Goal: Navigation & Orientation: Understand site structure

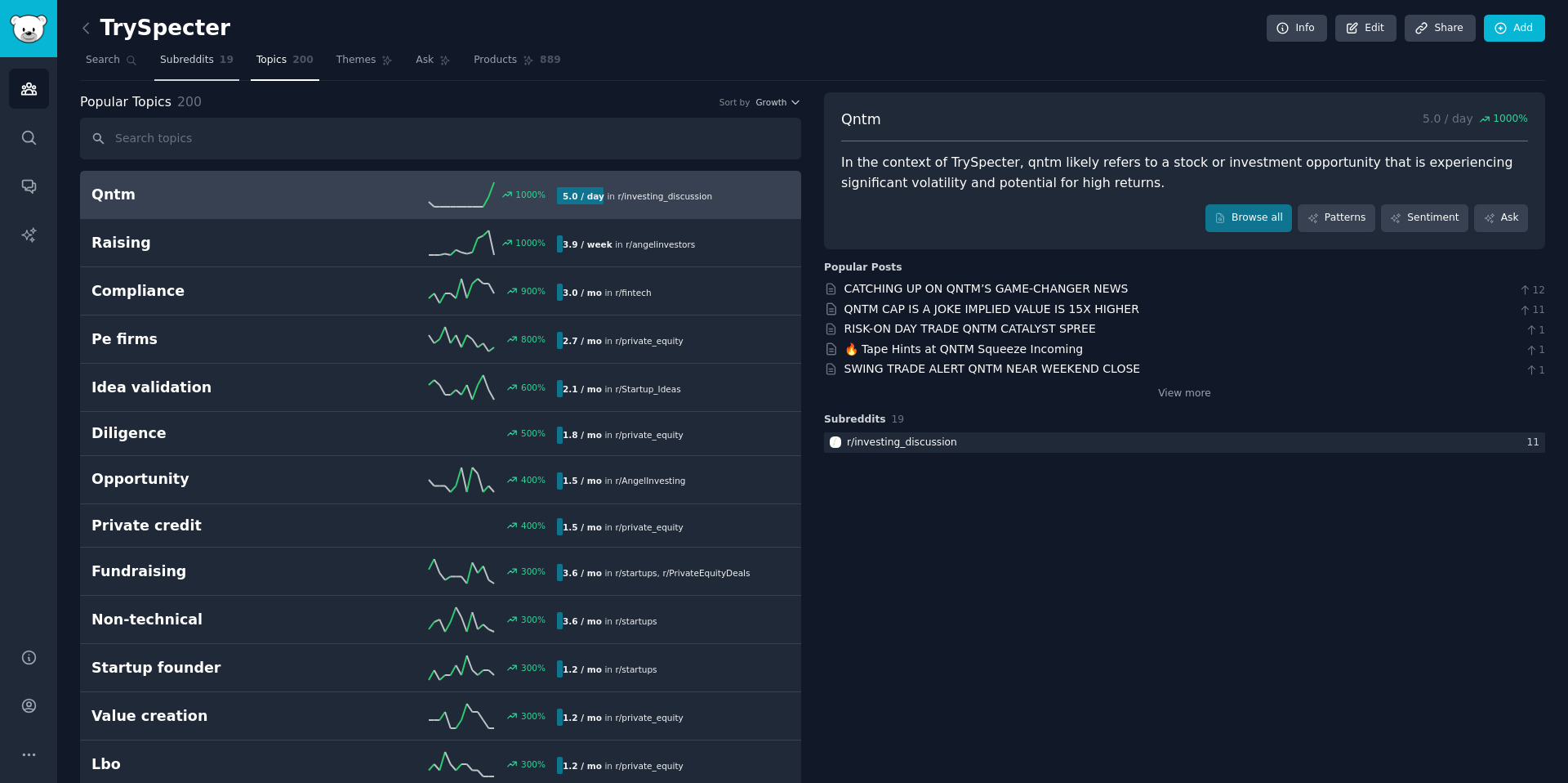
click at [187, 59] on span "Subreddits" at bounding box center [187, 61] width 54 height 15
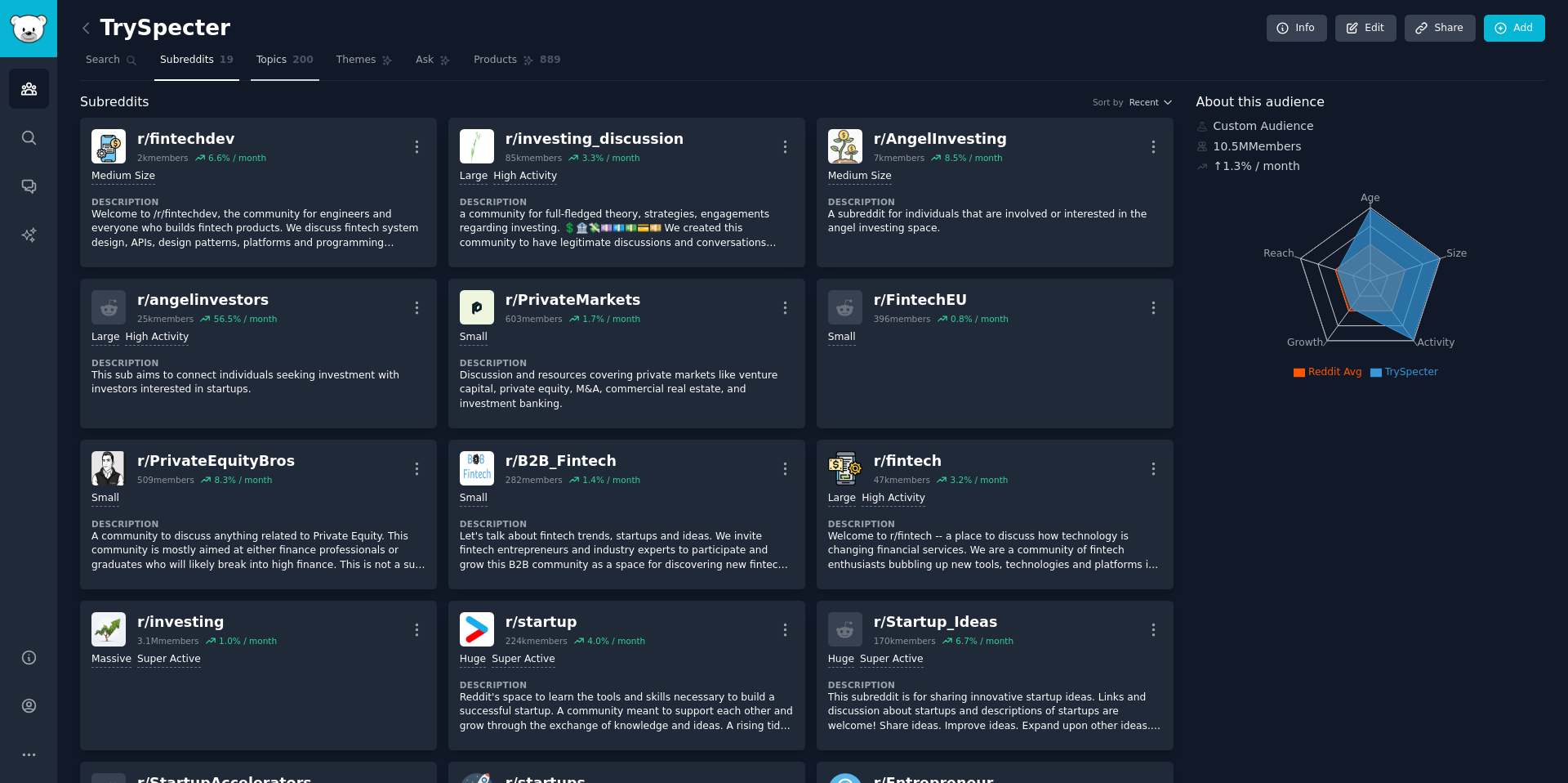
click at [263, 64] on span "Topics" at bounding box center [271, 61] width 30 height 15
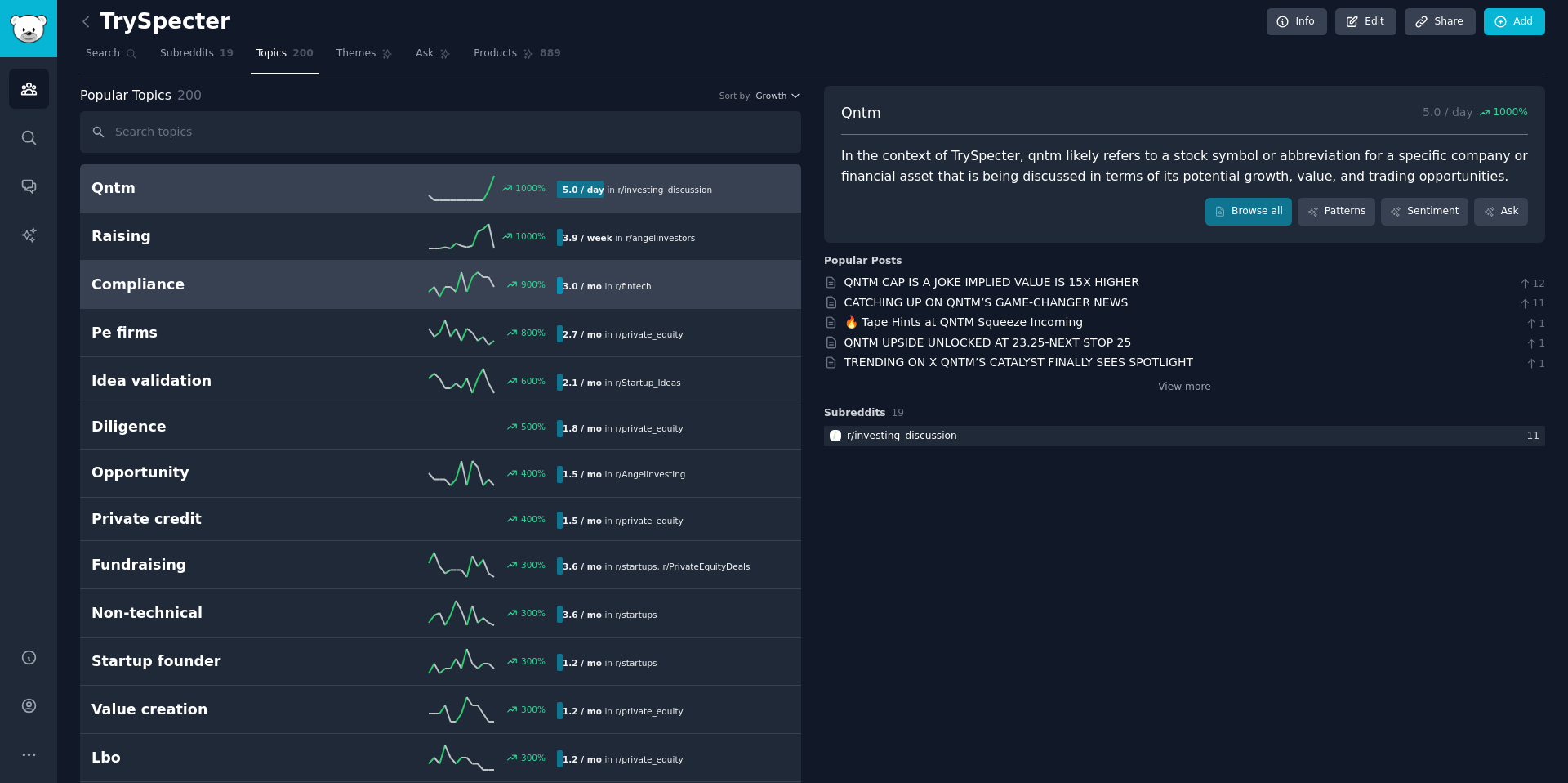
scroll to position [7, 0]
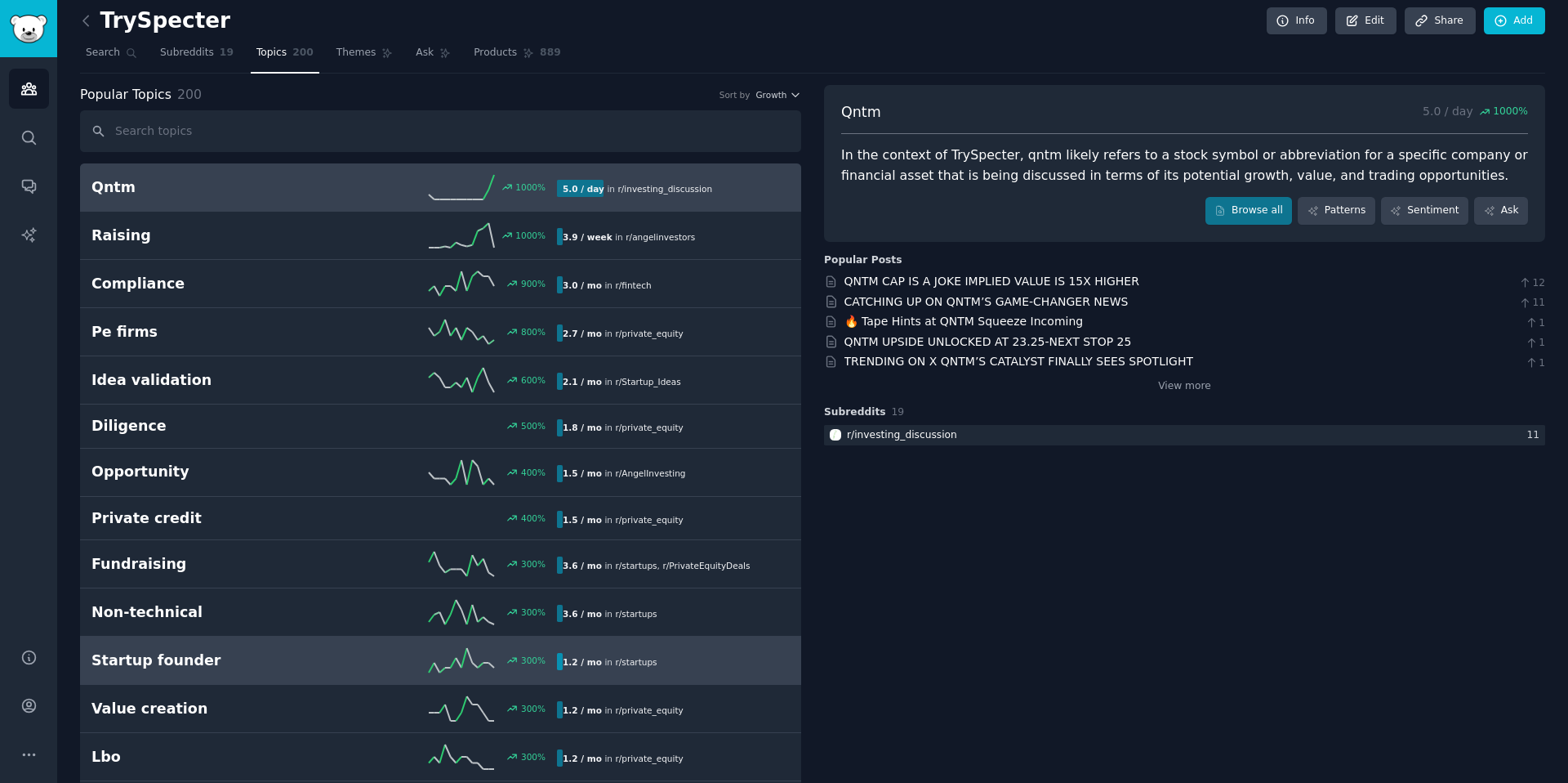
click at [368, 675] on link "Startup founder 300 % 1.2 / mo in r/ startups 300% increase in mentions recently" at bounding box center [440, 660] width 721 height 49
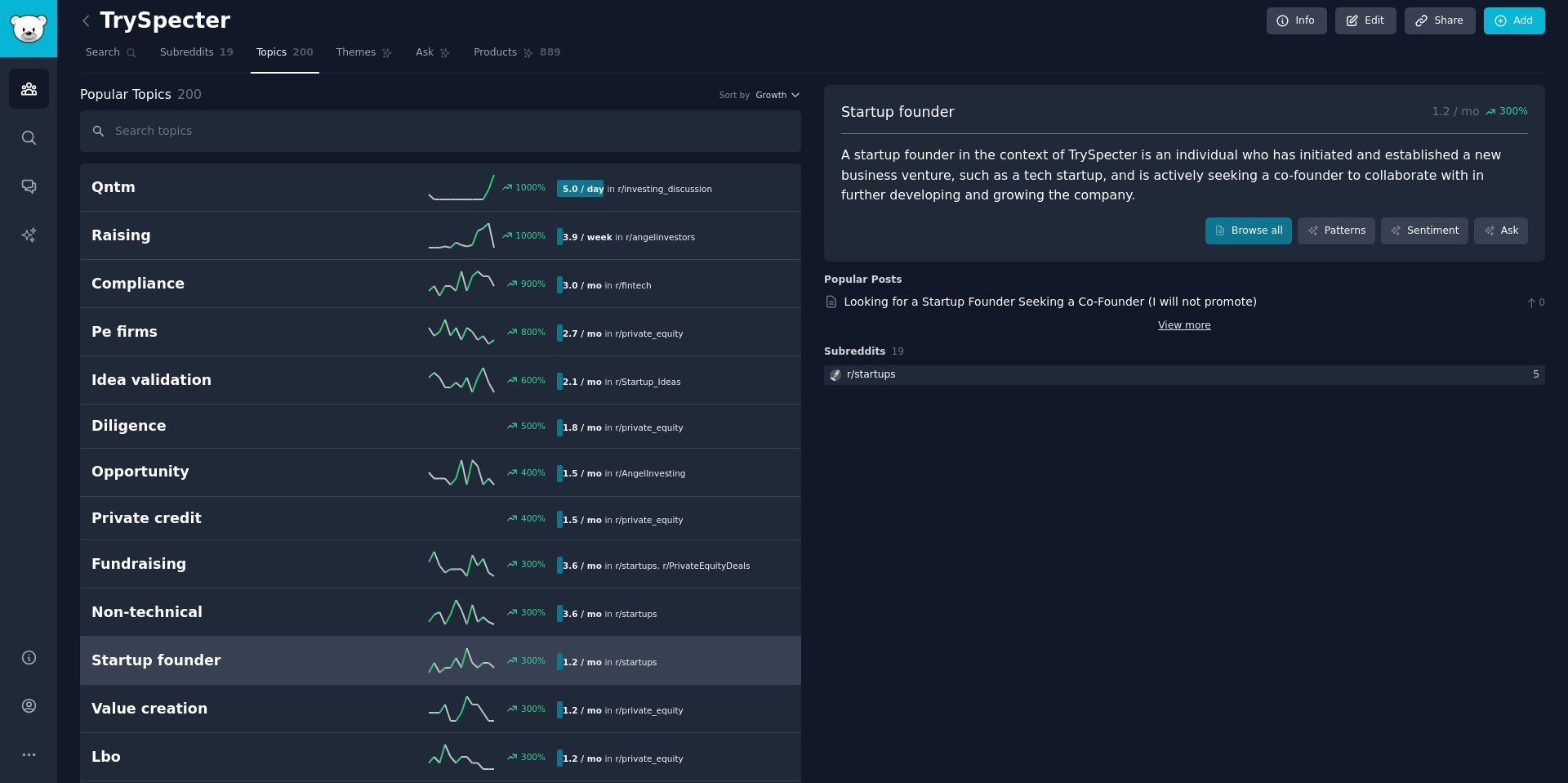
click at [1204, 328] on link "View more" at bounding box center [1184, 326] width 53 height 15
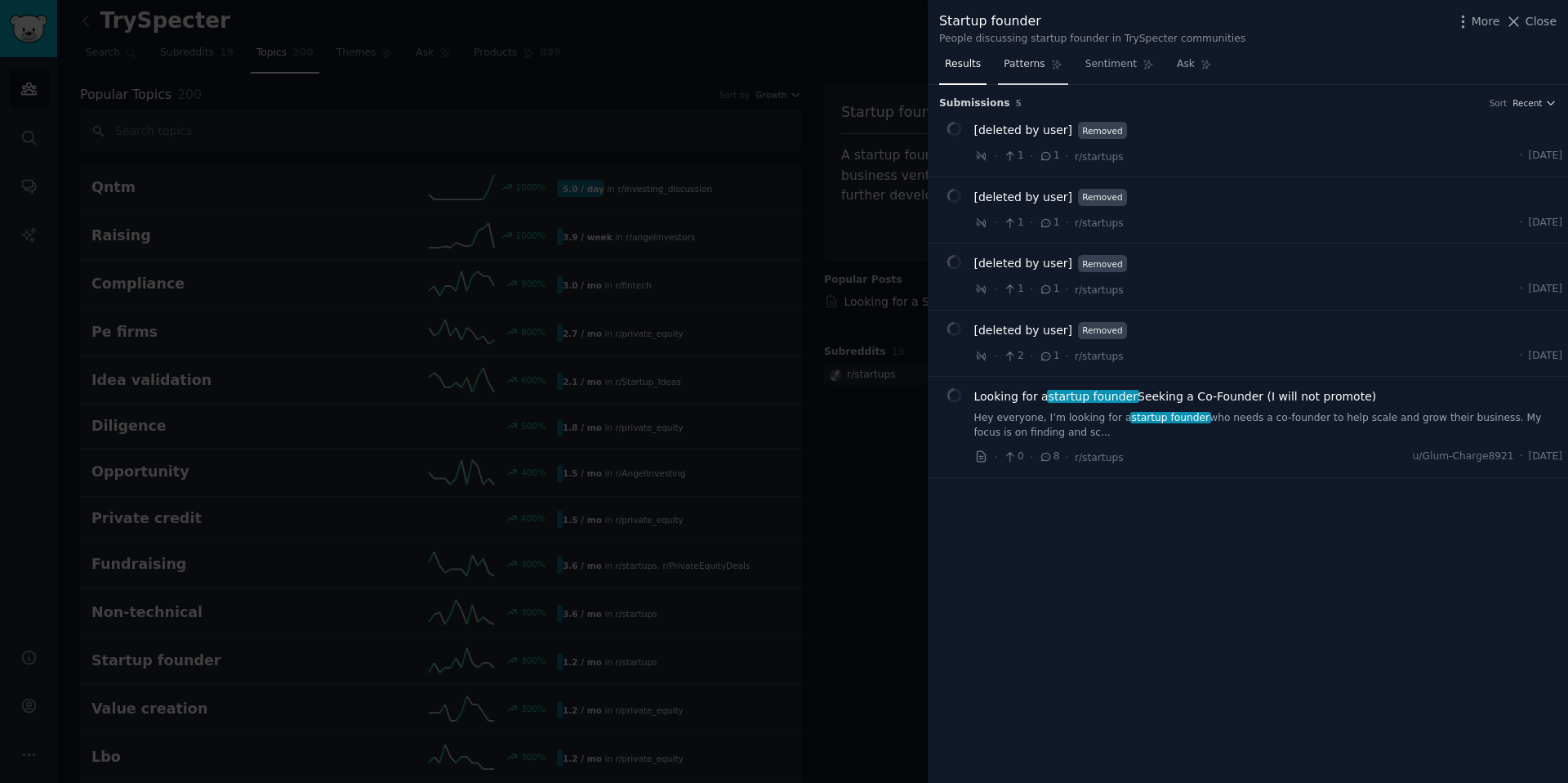
click at [1038, 79] on link "Patterns" at bounding box center [1033, 68] width 70 height 34
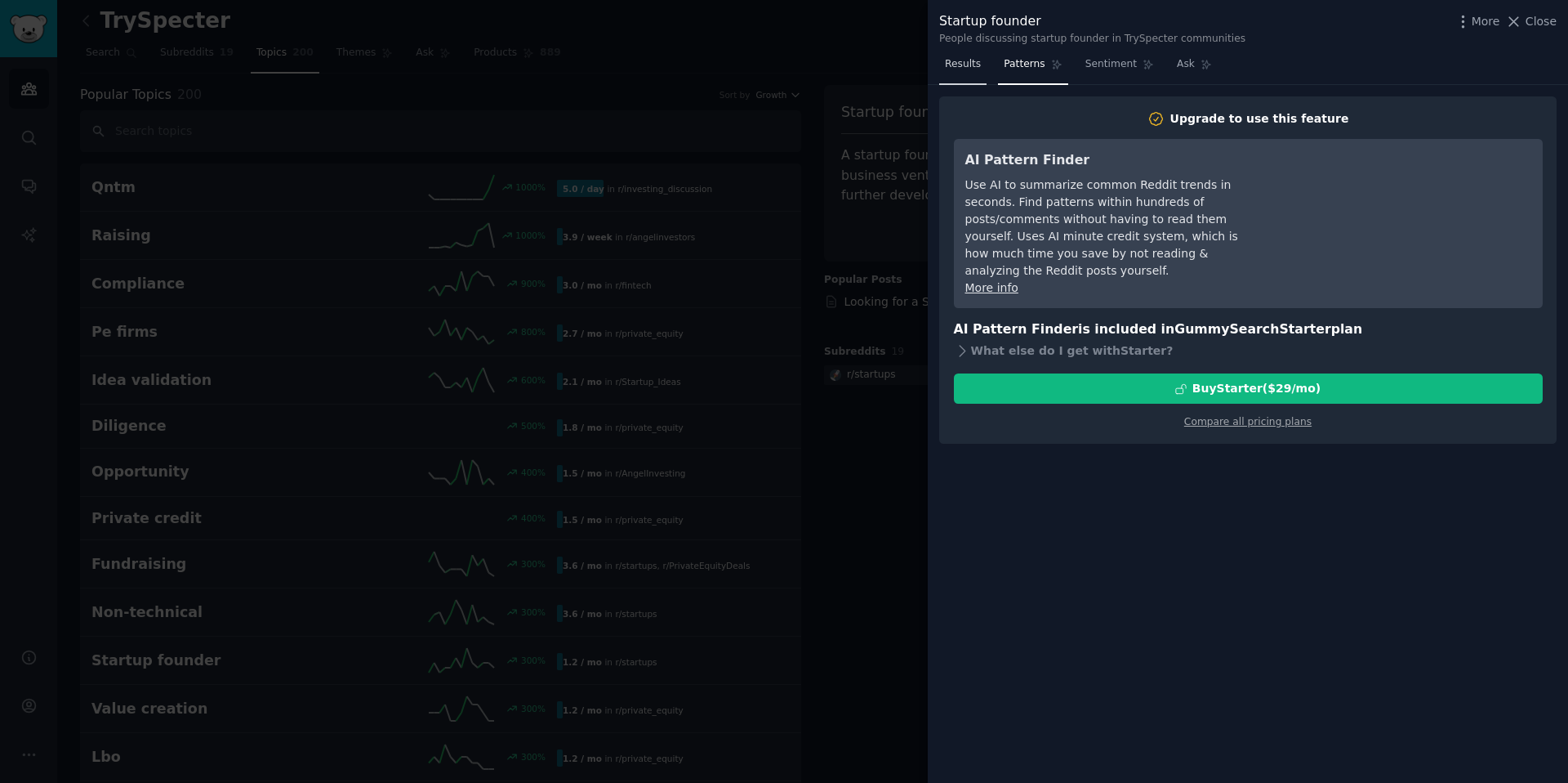
click at [978, 65] on span "Results" at bounding box center [962, 64] width 36 height 15
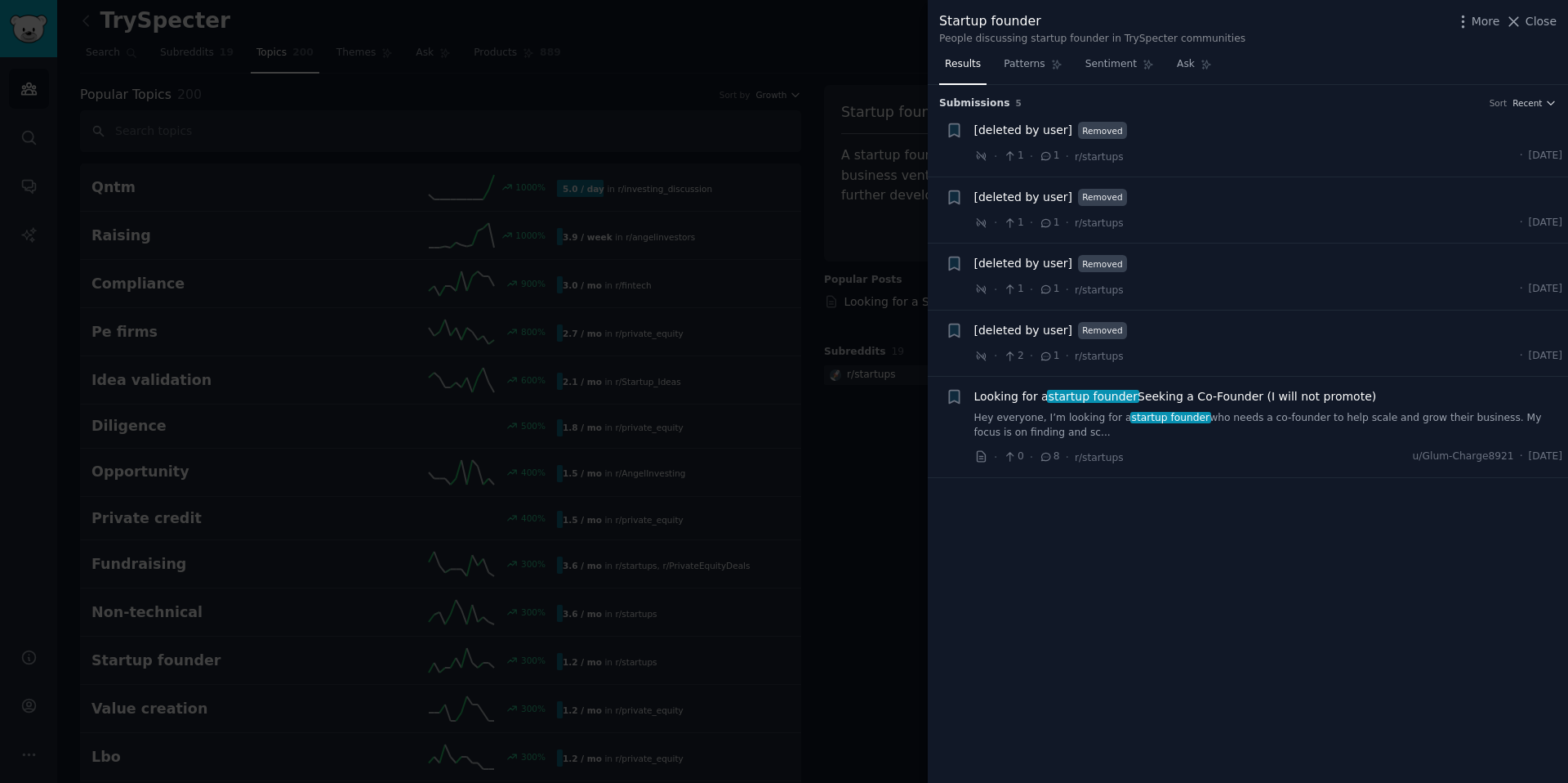
click at [735, 36] on div at bounding box center [784, 392] width 1568 height 783
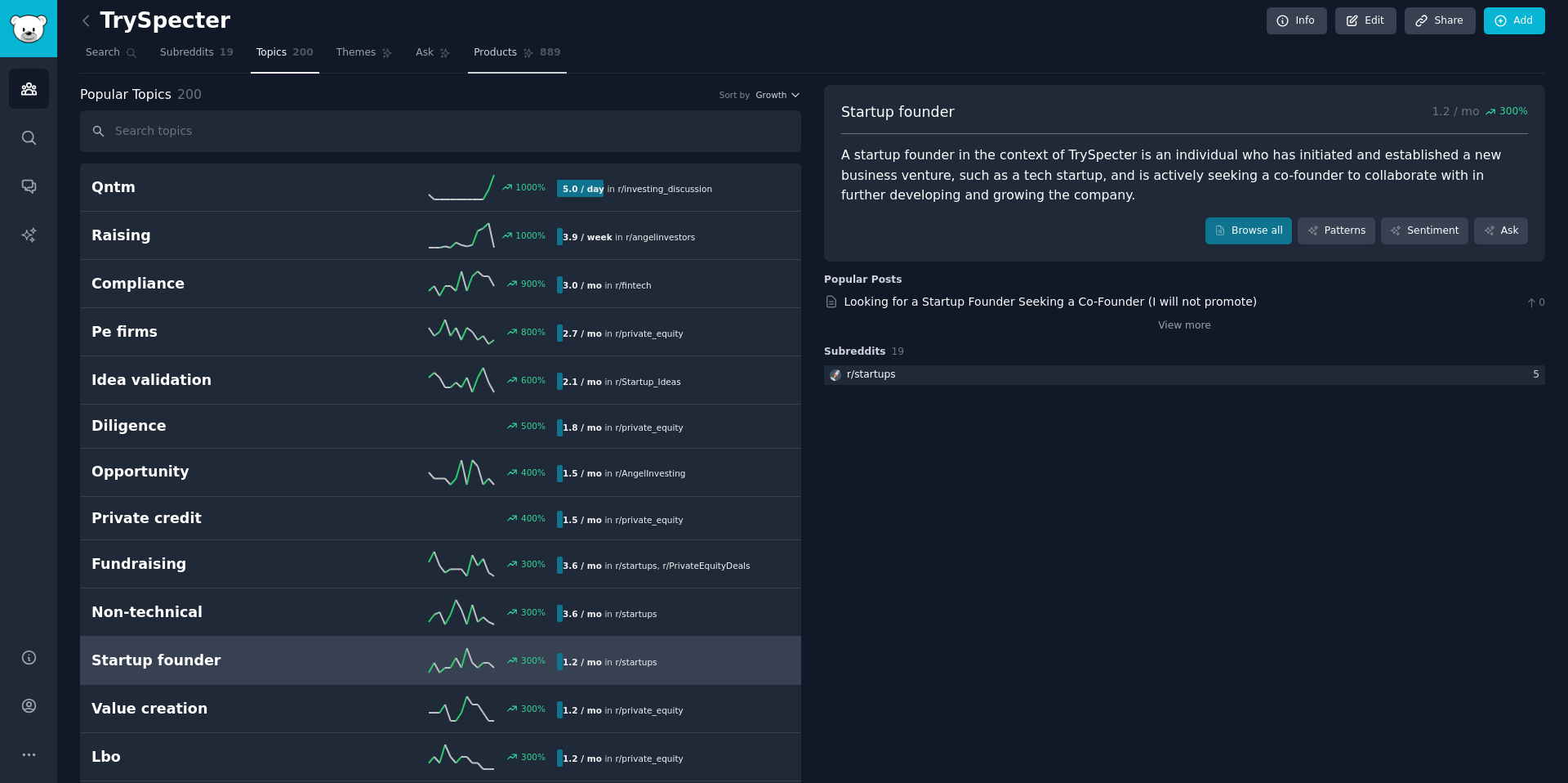
click at [513, 51] on link "Products 889" at bounding box center [517, 57] width 98 height 34
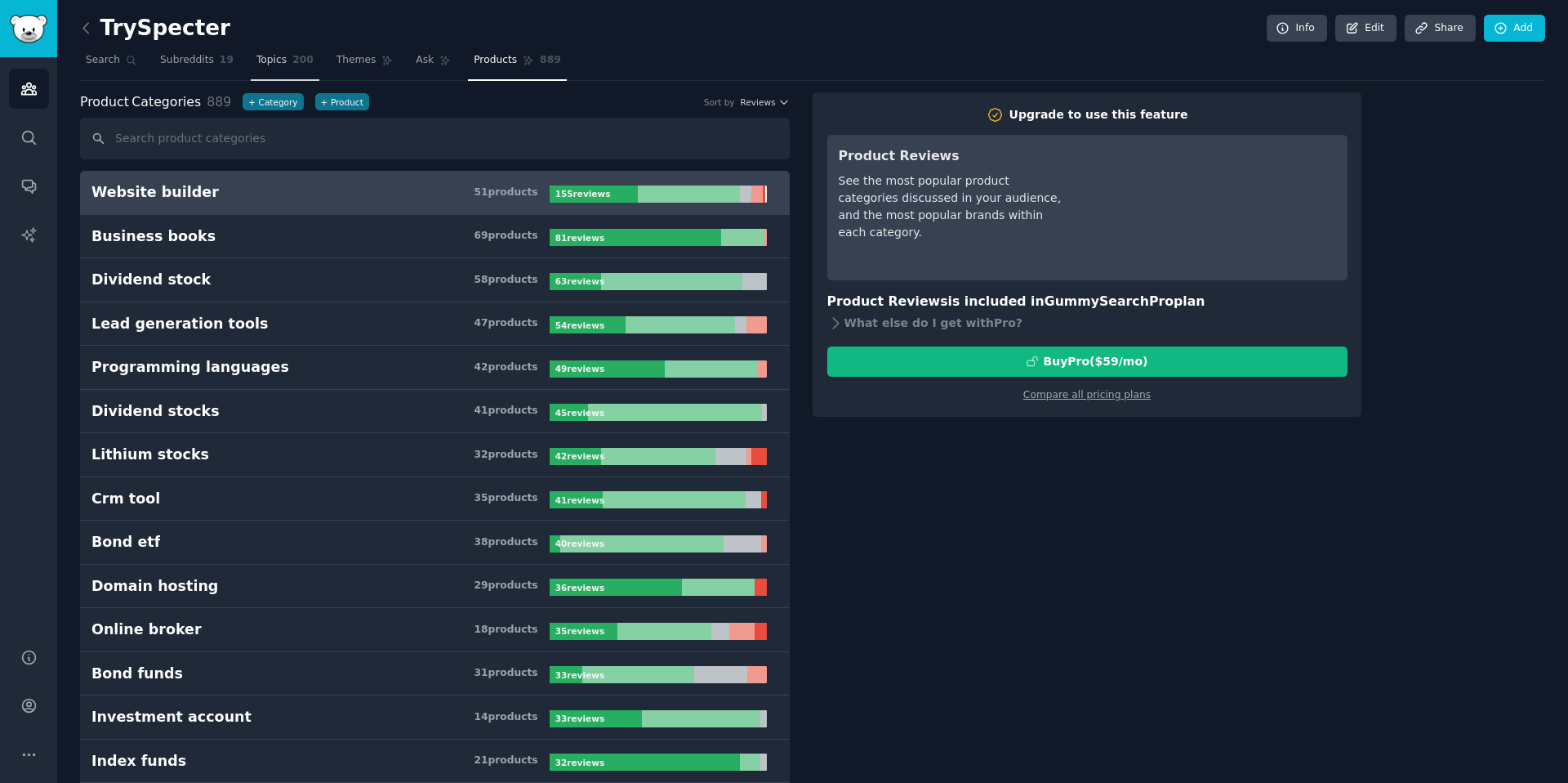
click at [261, 66] on span "Topics" at bounding box center [271, 61] width 30 height 15
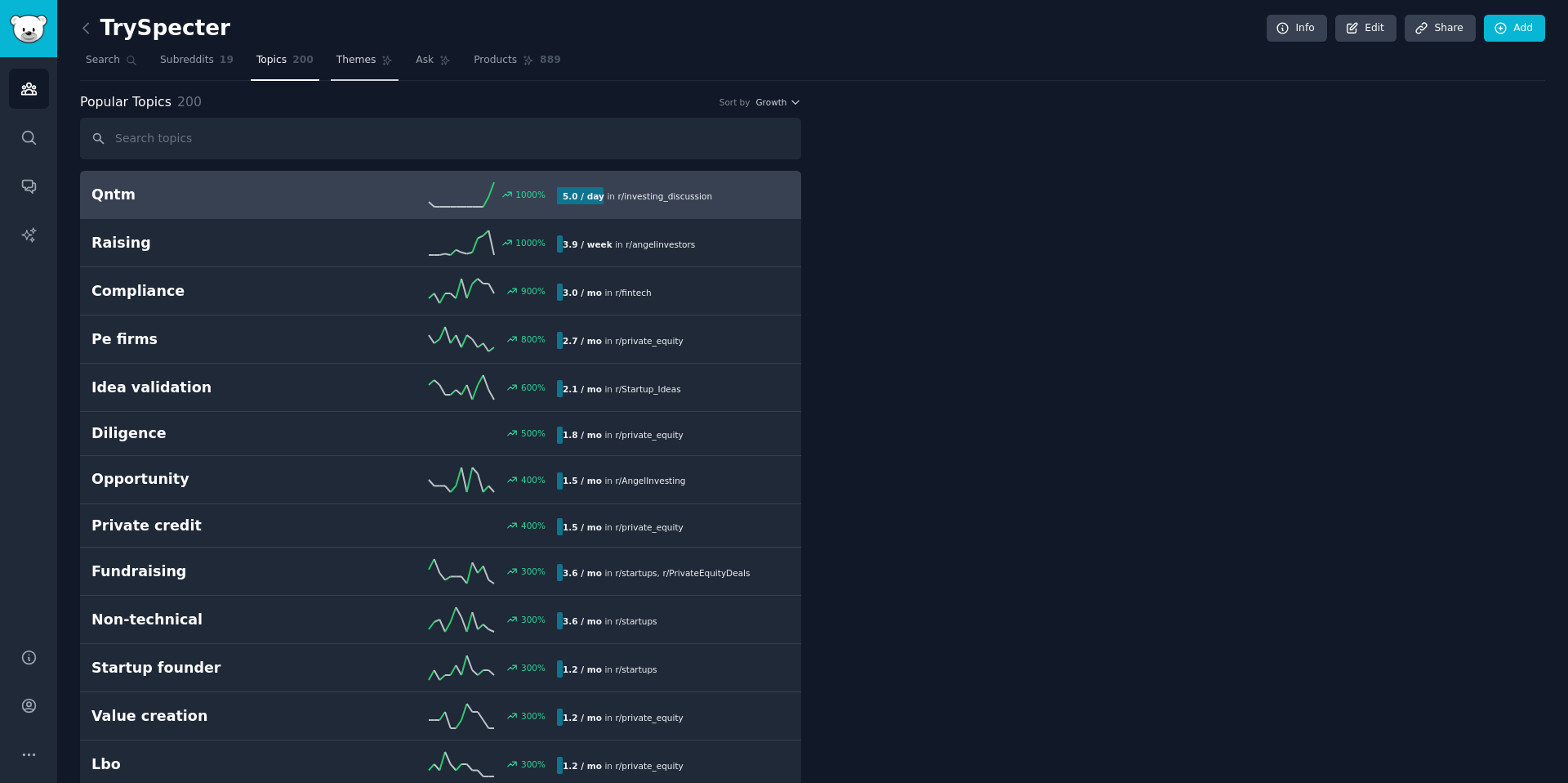
click at [368, 58] on span "Themes" at bounding box center [356, 61] width 40 height 15
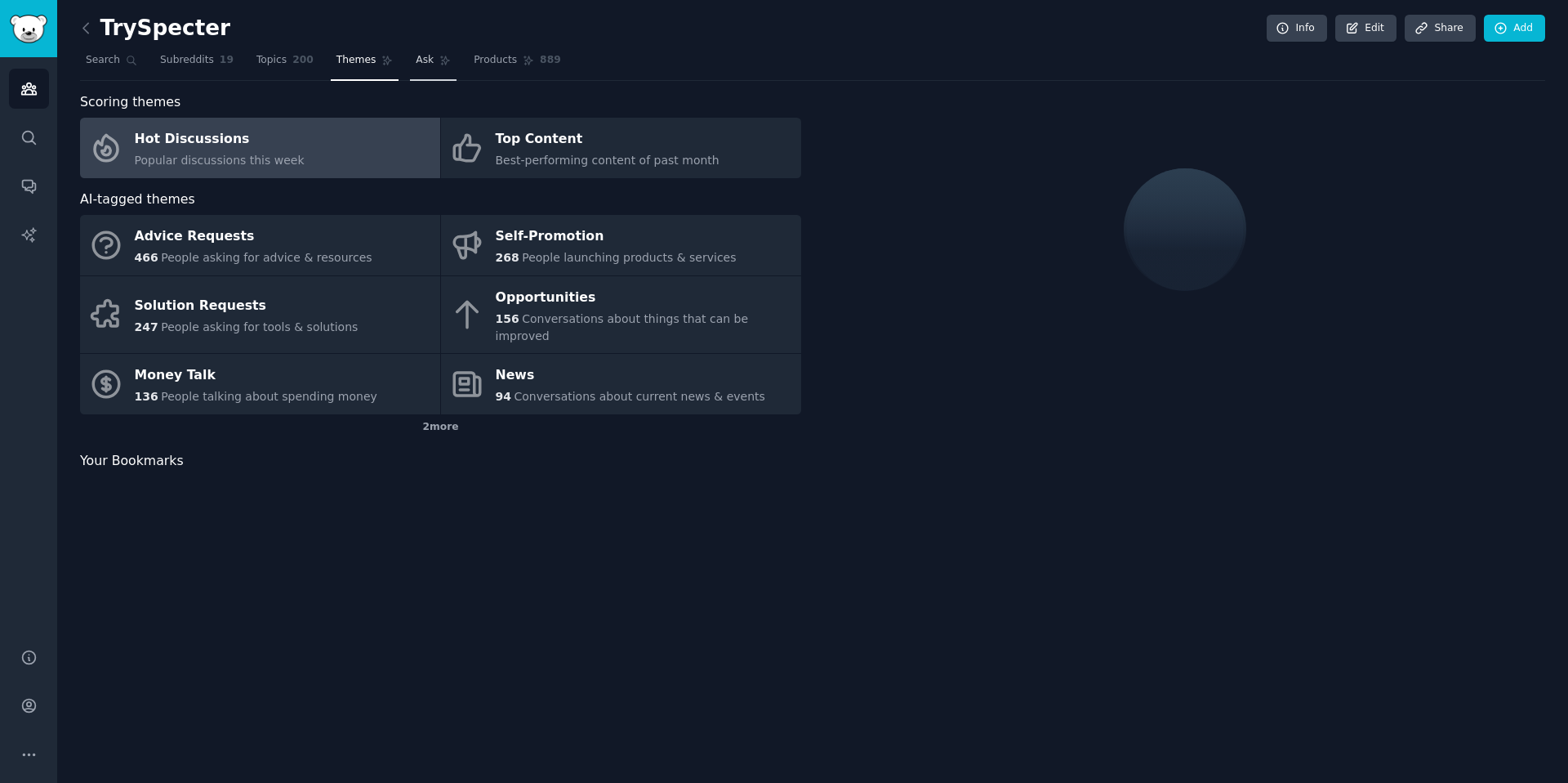
click at [439, 55] on icon at bounding box center [444, 61] width 11 height 11
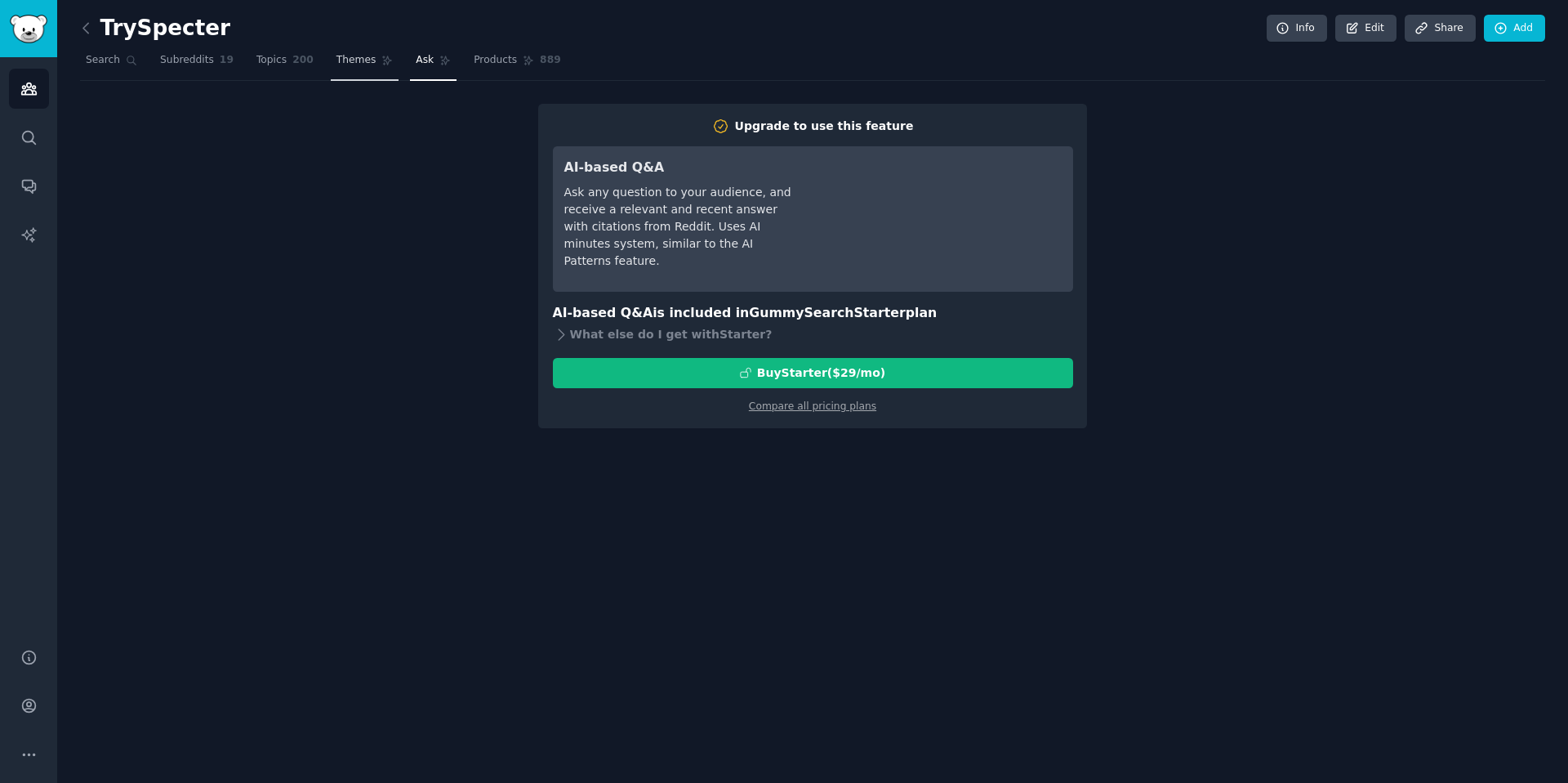
click at [353, 64] on span "Themes" at bounding box center [356, 61] width 40 height 15
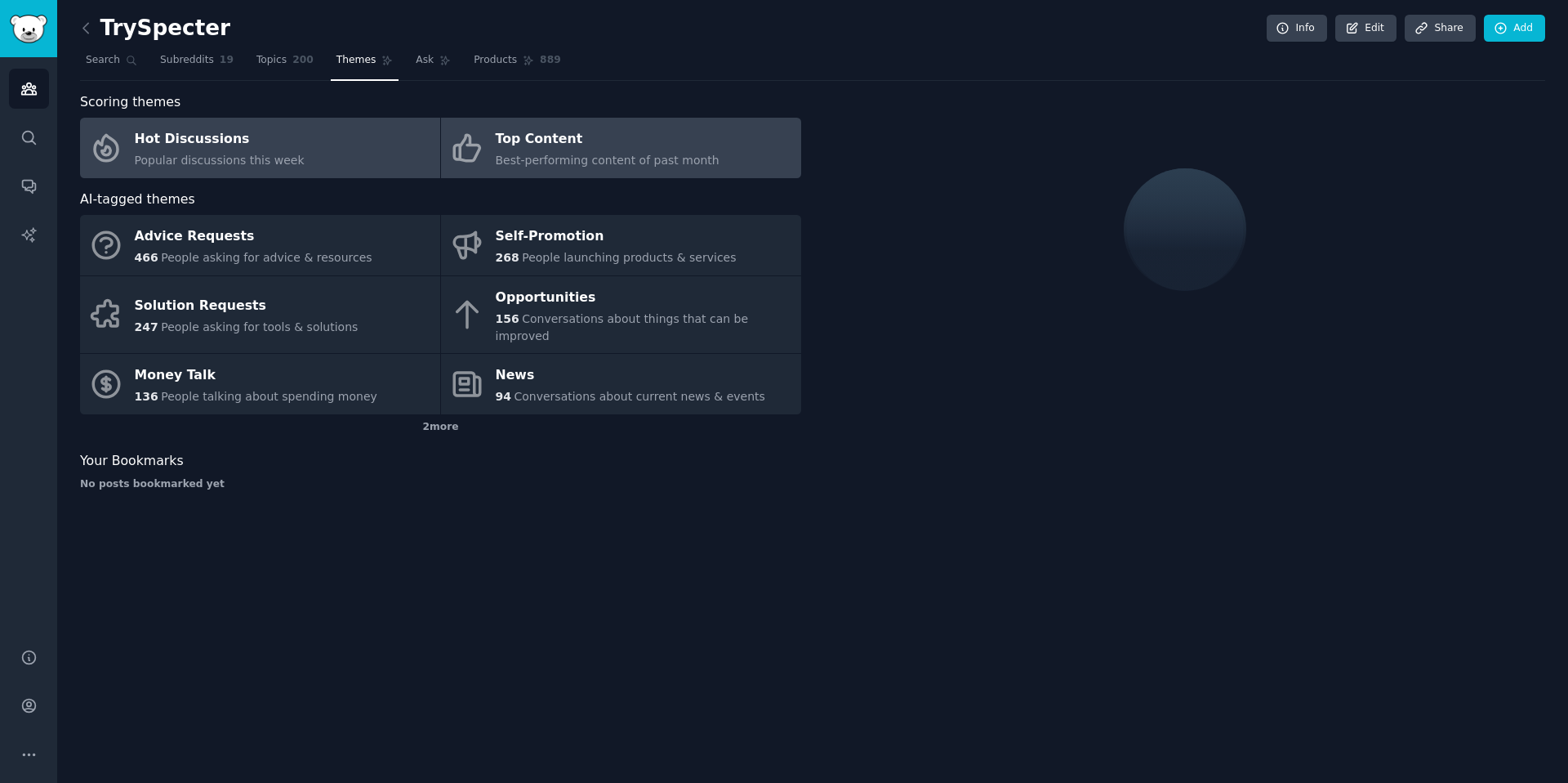
click at [530, 132] on div "Top Content" at bounding box center [608, 139] width 224 height 27
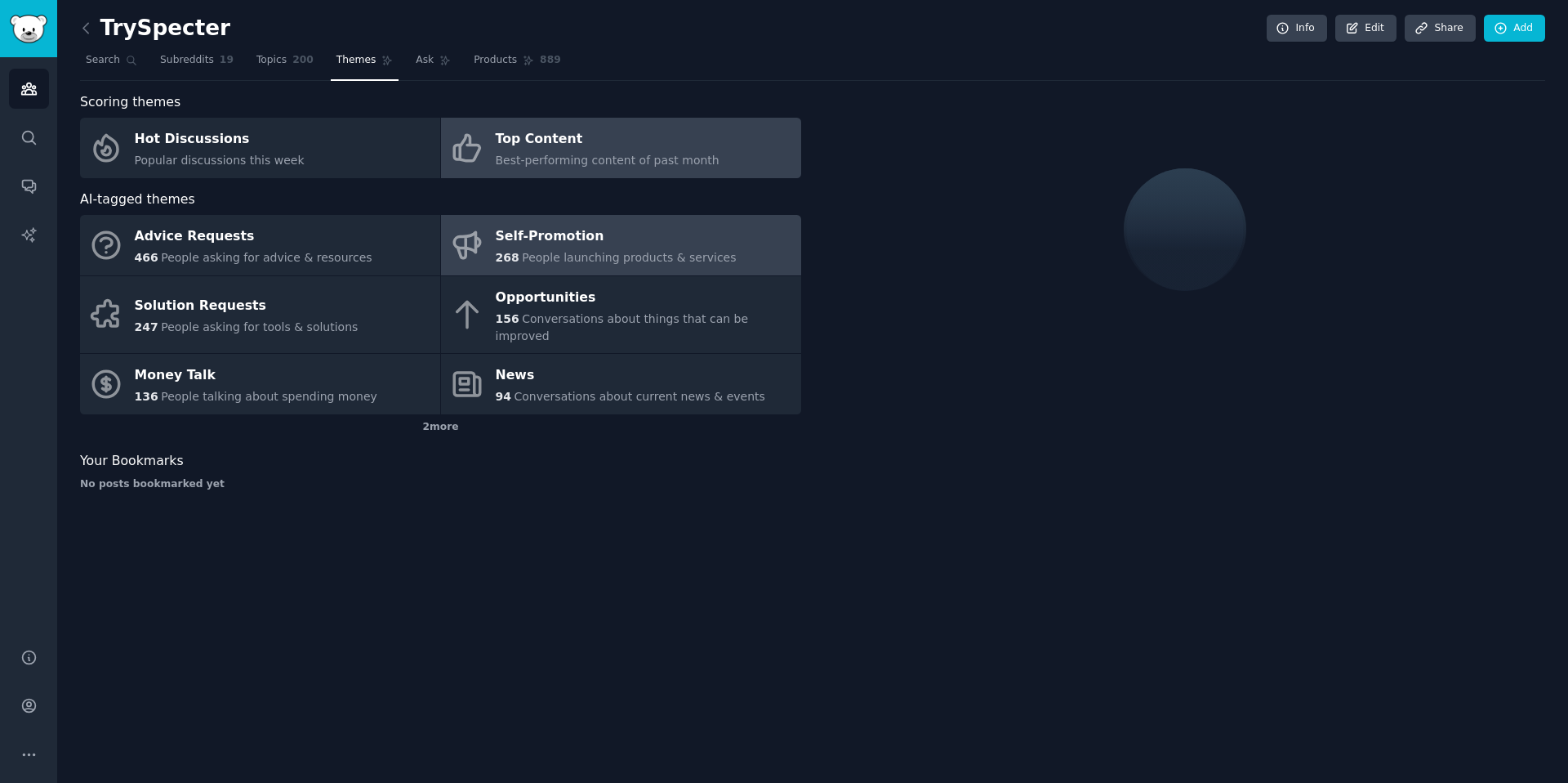
click at [528, 220] on link "Self-Promotion 268 People launching products & services" at bounding box center [620, 245] width 360 height 61
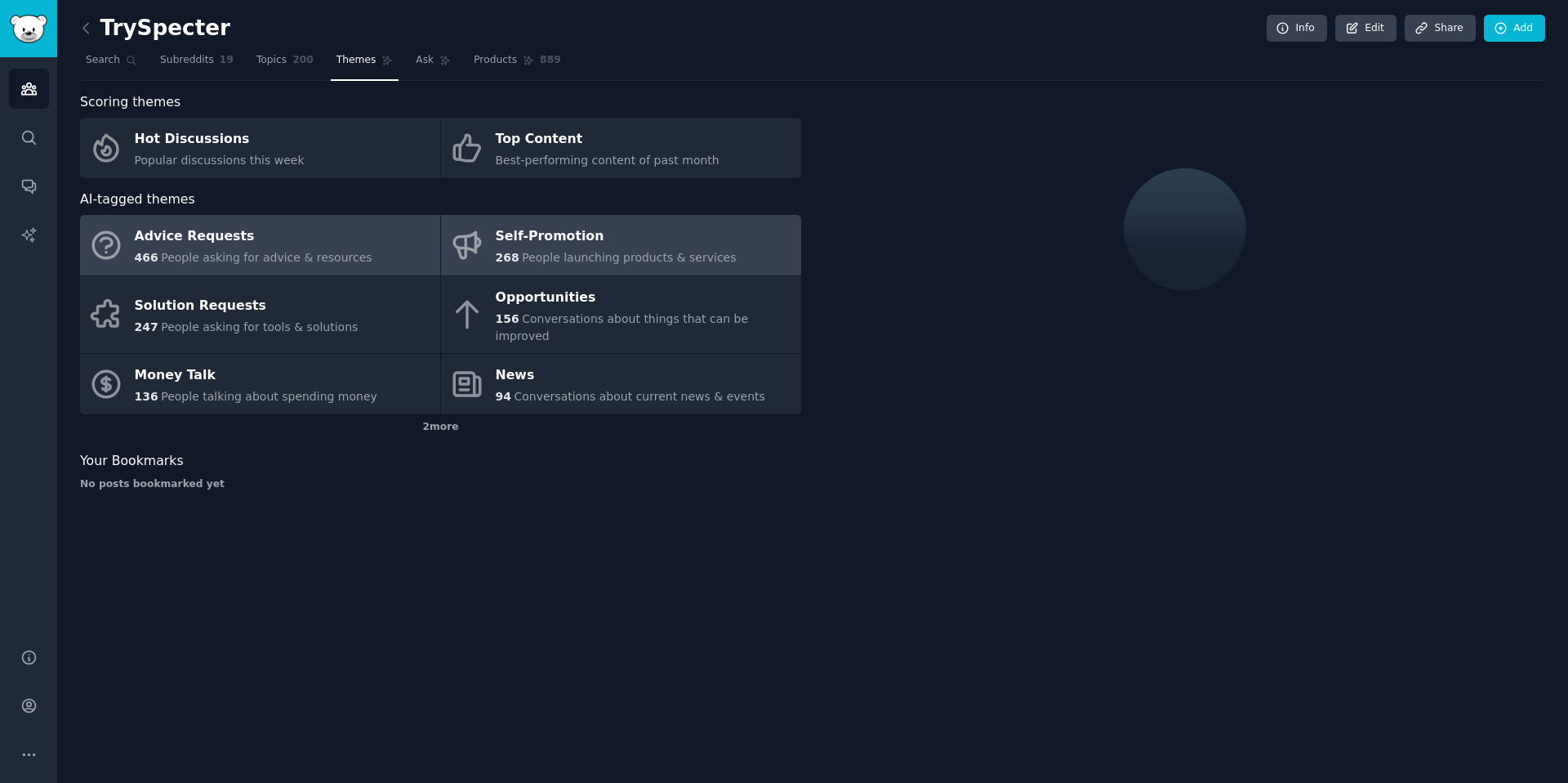
click at [240, 242] on div "Advice Requests" at bounding box center [253, 237] width 237 height 27
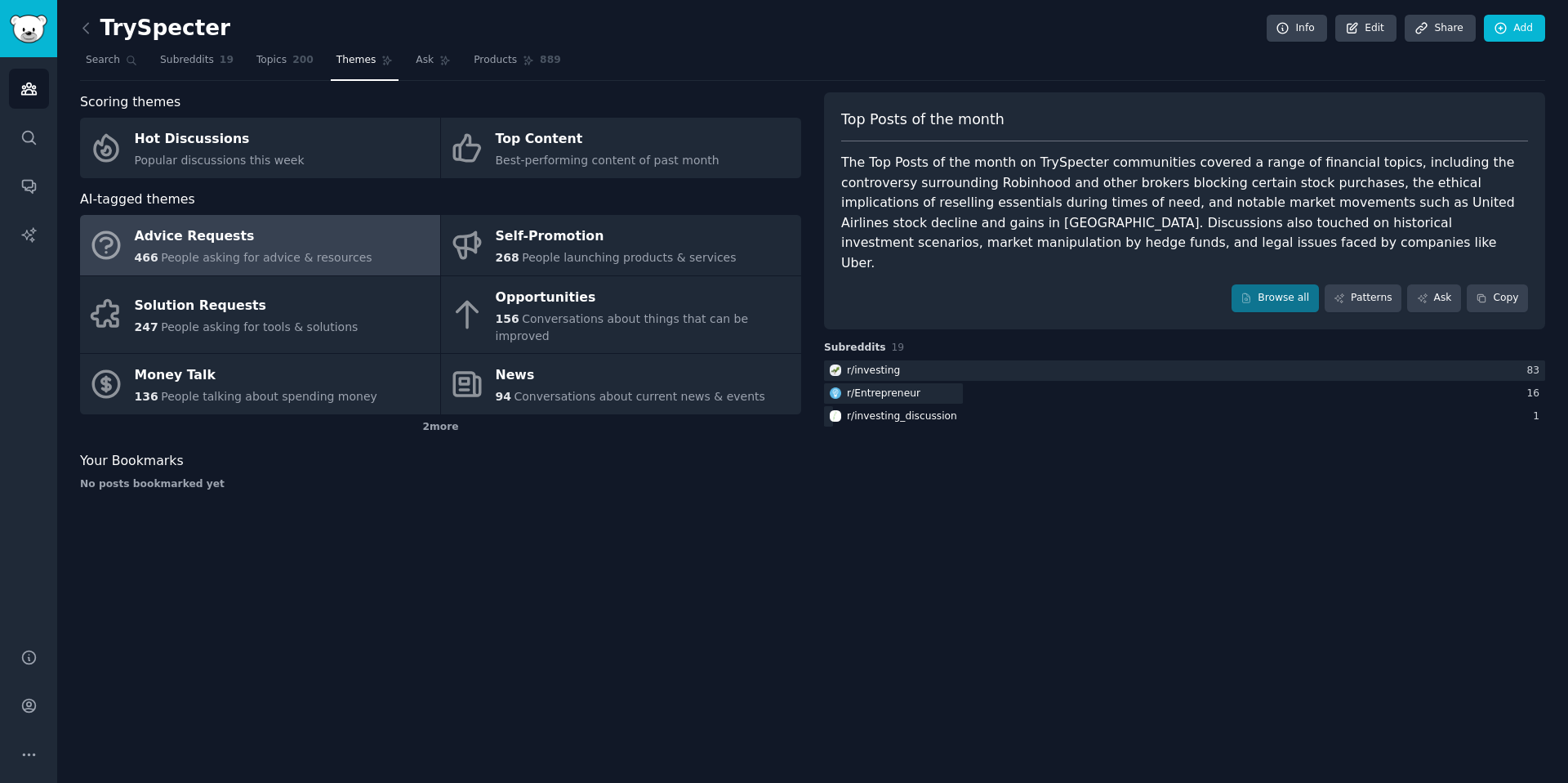
click at [1062, 181] on div "The Top Posts of the month on TrySpecter communities covered a range of financi…" at bounding box center [1184, 213] width 686 height 120
